Goal: Task Accomplishment & Management: Use online tool/utility

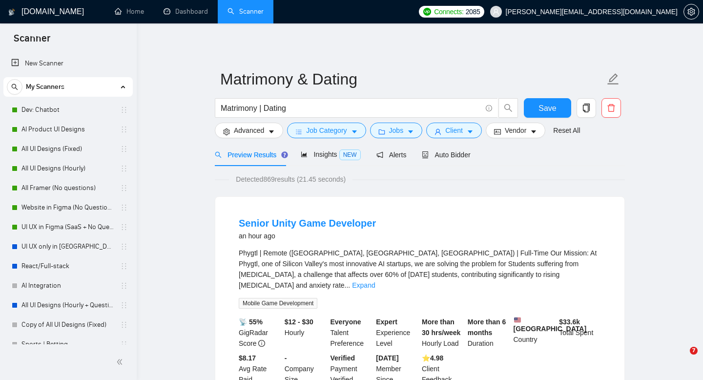
click at [29, 335] on link "Sports | Betting" at bounding box center [67, 345] width 93 height 20
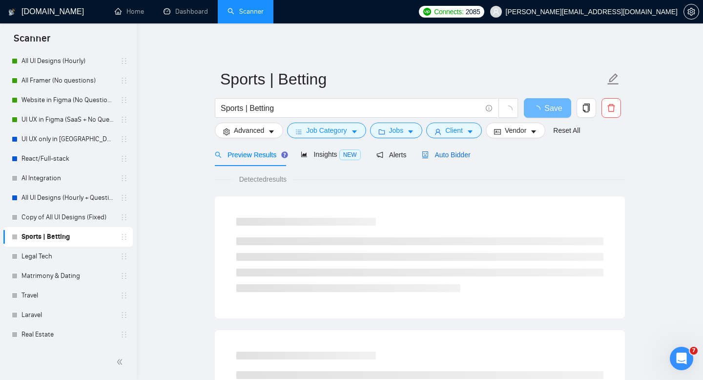
click at [444, 153] on span "Auto Bidder" at bounding box center [446, 155] width 48 height 8
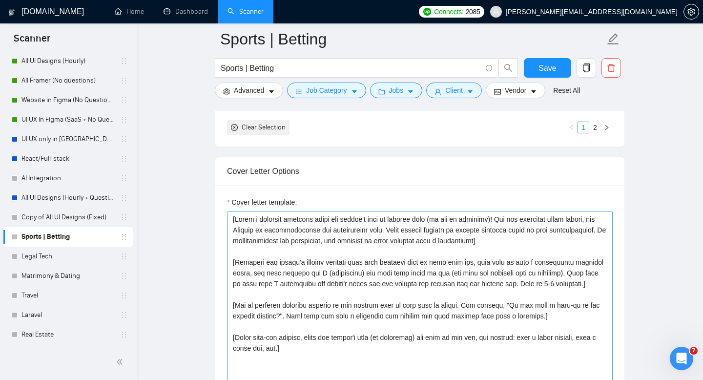
scroll to position [1039, 0]
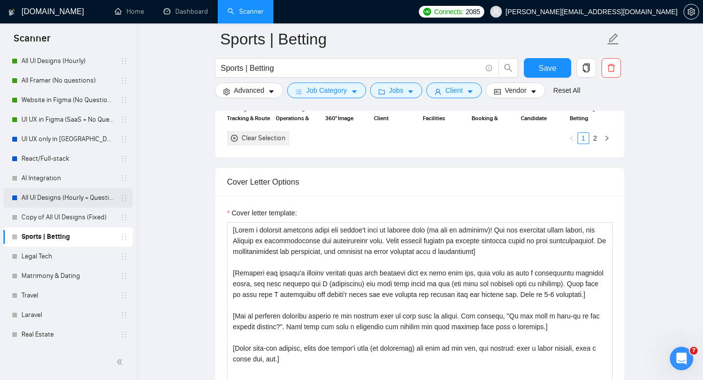
click at [82, 199] on link "All UI Designs (Hourly + Questions)" at bounding box center [67, 198] width 93 height 20
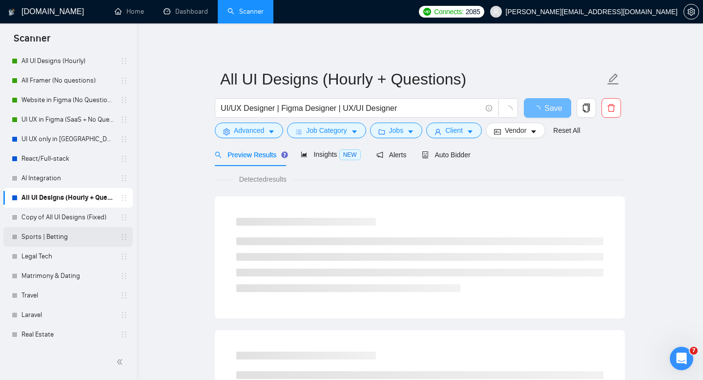
click at [56, 243] on link "Sports | Betting" at bounding box center [67, 237] width 93 height 20
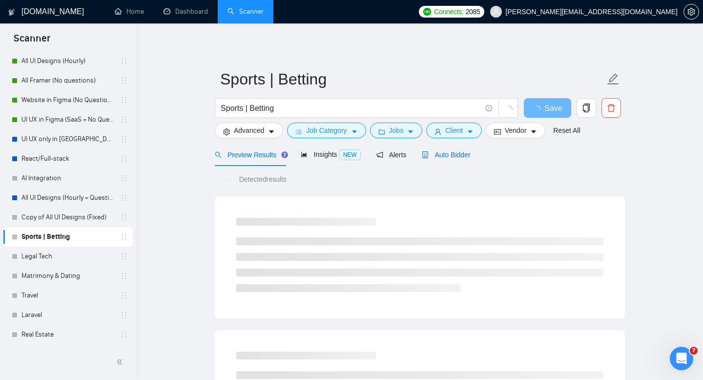
click at [470, 150] on div "Auto Bidder" at bounding box center [446, 154] width 48 height 11
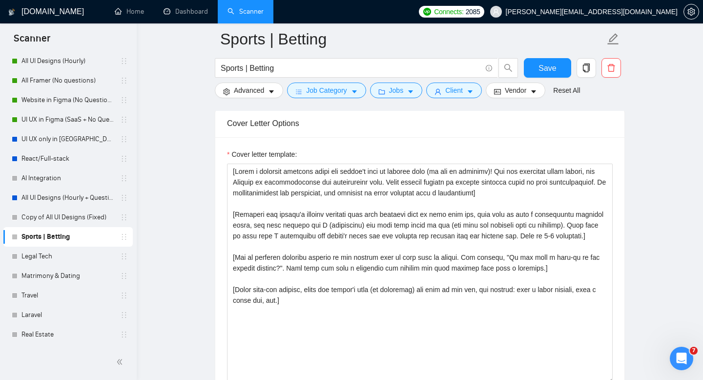
scroll to position [1110, 0]
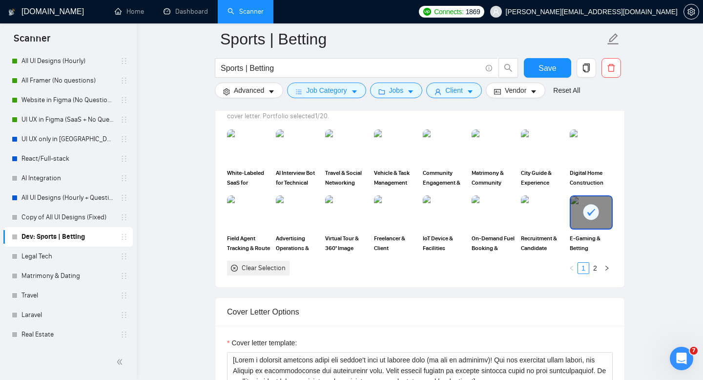
scroll to position [1053, 0]
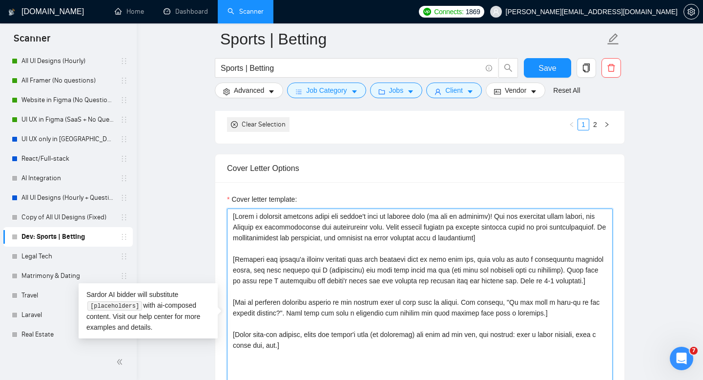
click at [438, 252] on textarea "Cover letter template:" at bounding box center [420, 319] width 386 height 220
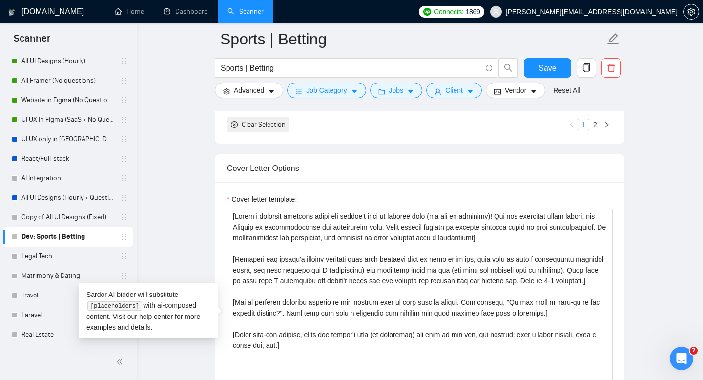
click at [672, 201] on main "Sports | Betting Sports | Betting Save Advanced Job Category Jobs Client Vendor…" at bounding box center [419, 319] width 535 height 2666
